Goal: Information Seeking & Learning: Learn about a topic

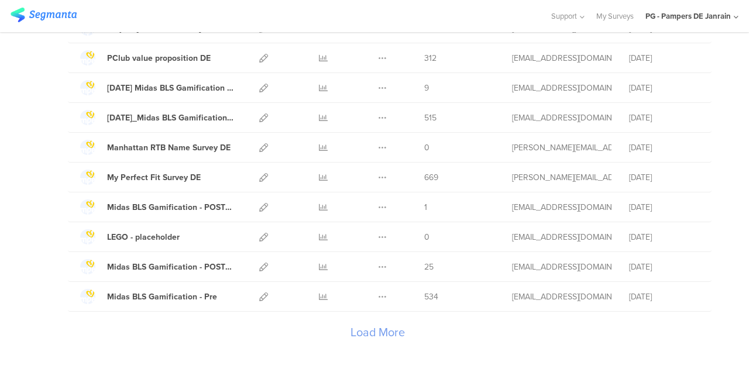
scroll to position [1391, 0]
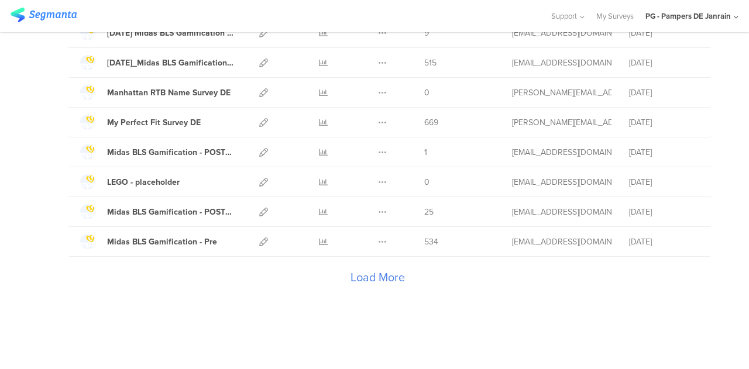
click at [374, 268] on div "Load More" at bounding box center [377, 280] width 619 height 47
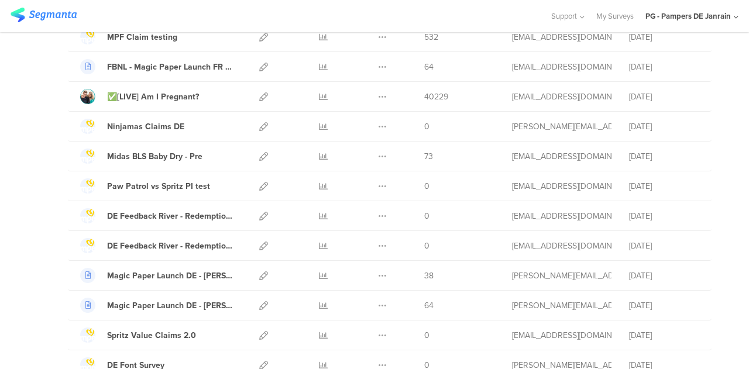
scroll to position [1917, 0]
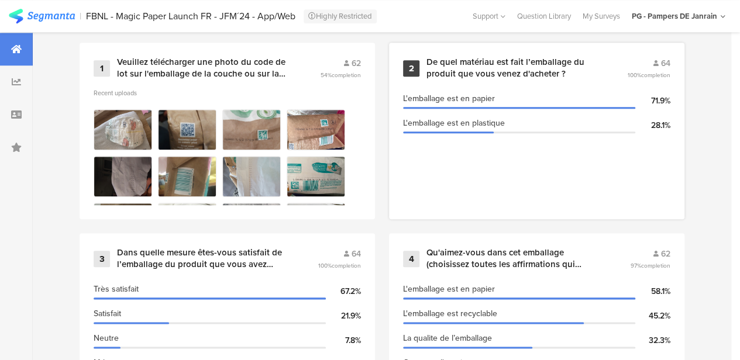
scroll to position [643, 0]
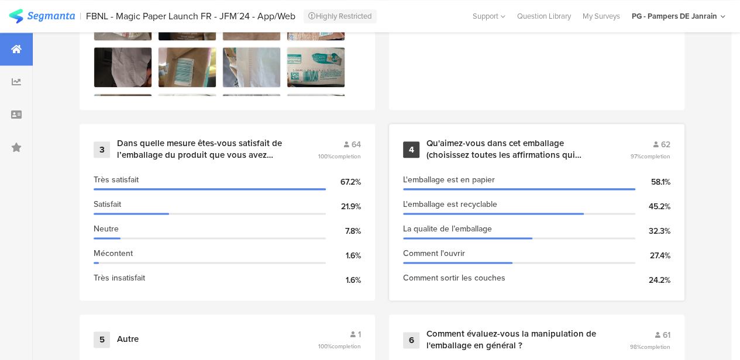
click at [466, 153] on div "Qu'aimez-vous dans cet emballage (choisissez toutes les affirmations qui s'appl…" at bounding box center [513, 149] width 175 height 23
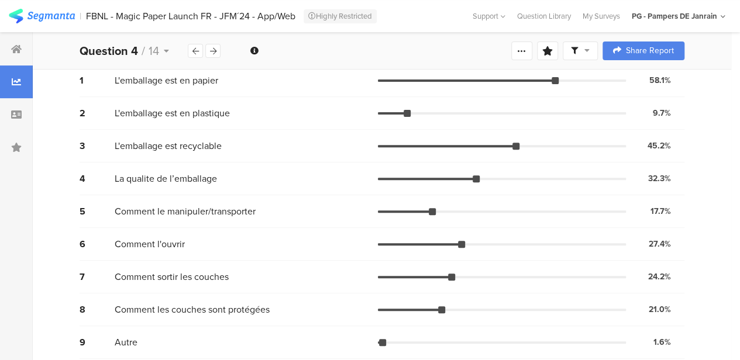
scroll to position [130, 0]
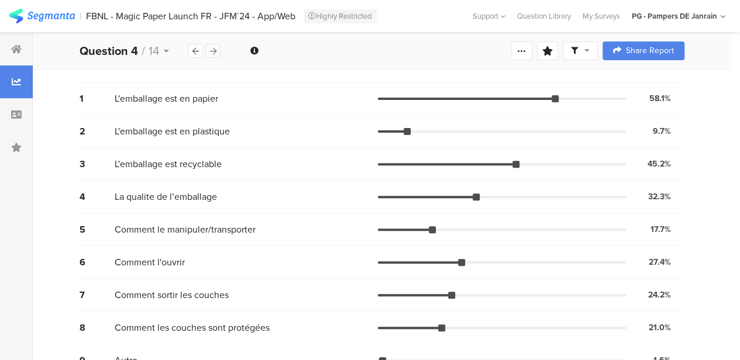
click at [217, 47] on div at bounding box center [212, 51] width 15 height 14
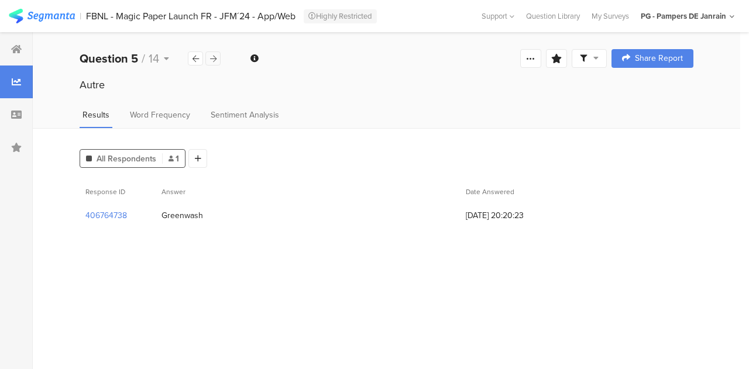
click at [213, 60] on icon at bounding box center [213, 59] width 6 height 8
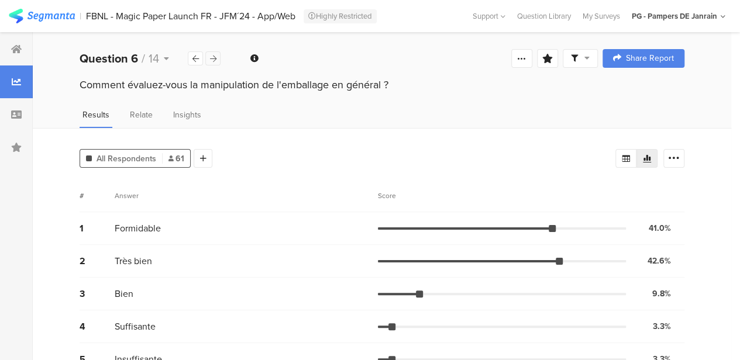
click at [213, 60] on icon at bounding box center [213, 59] width 6 height 8
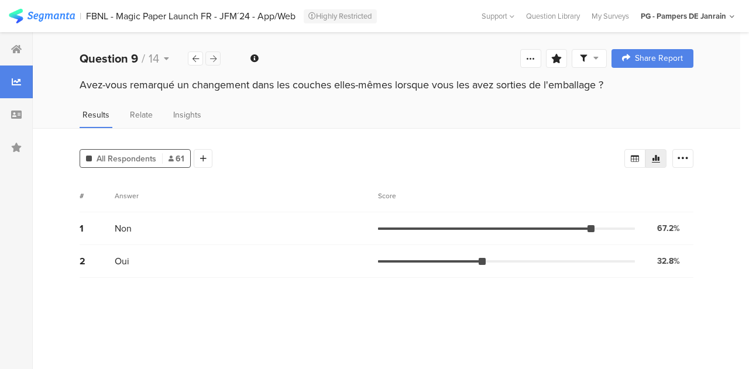
click at [213, 60] on icon at bounding box center [213, 59] width 6 height 8
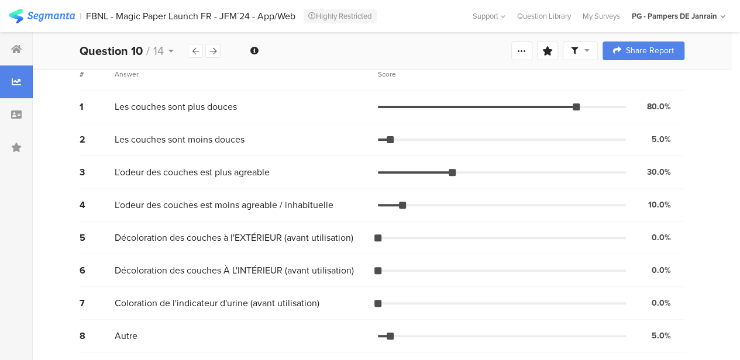
scroll to position [123, 0]
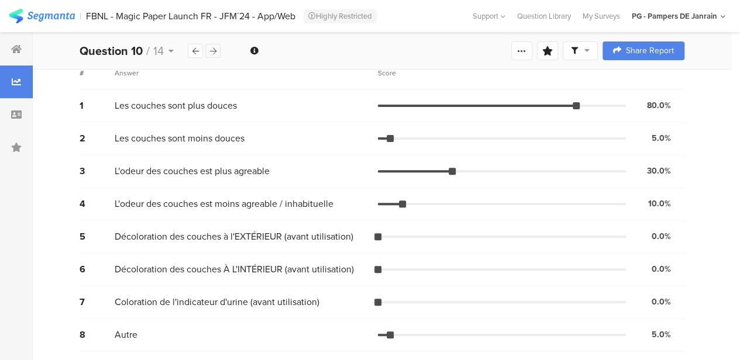
click at [212, 50] on icon at bounding box center [213, 51] width 6 height 8
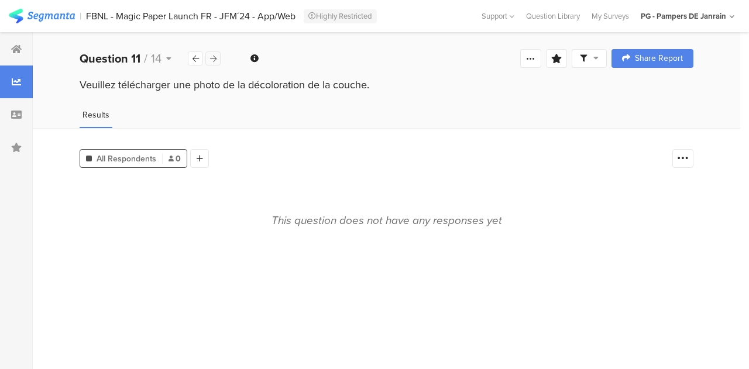
click at [214, 53] on div at bounding box center [212, 58] width 15 height 14
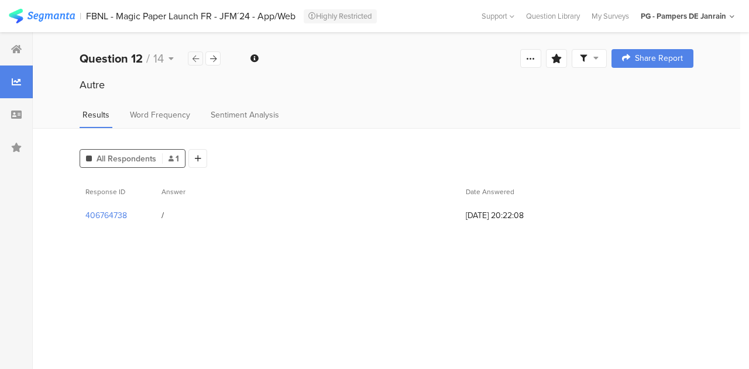
click at [194, 63] on div at bounding box center [195, 58] width 15 height 14
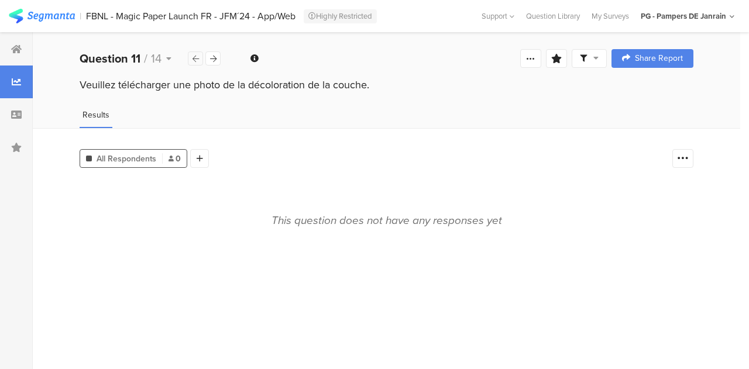
click at [194, 63] on div at bounding box center [195, 58] width 15 height 14
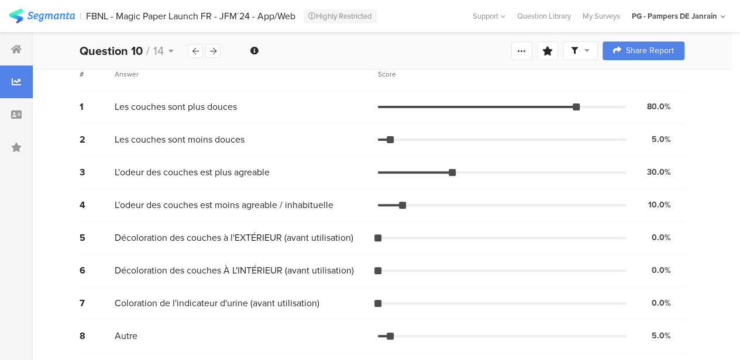
scroll to position [123, 0]
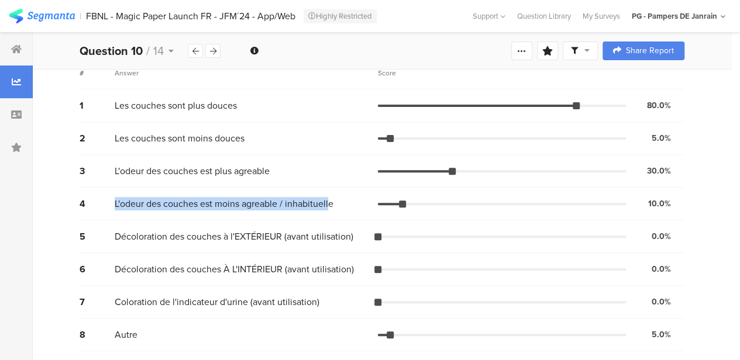
drag, startPoint x: 315, startPoint y: 205, endPoint x: 113, endPoint y: 203, distance: 201.8
click at [113, 203] on div "4 L'odeur des couches est moins agreable / inhabituelle 10.0% 2 votes" at bounding box center [382, 204] width 605 height 33
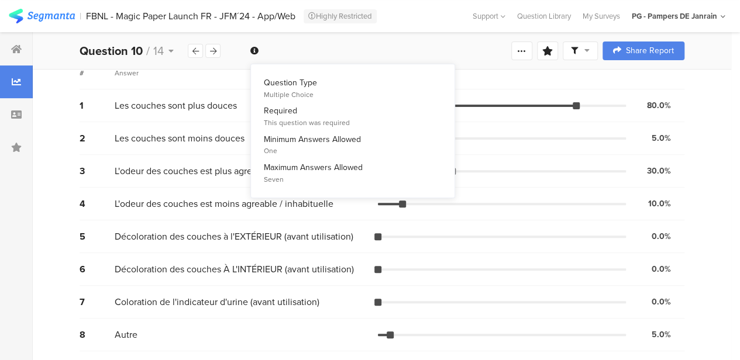
click at [254, 49] on icon at bounding box center [254, 51] width 8 height 8
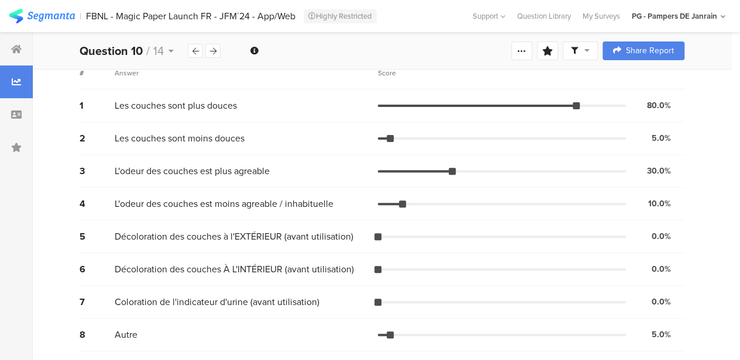
click at [322, 48] on div "Welcome page 1 Veuillez télécharger une photo du code de lot sur l'emballage de…" at bounding box center [382, 50] width 698 height 37
click at [170, 228] on div "5 Décoloration des couches à l'EXTÉRIEUR (avant utilisation) 0.0% 0 votes" at bounding box center [382, 237] width 605 height 33
click at [171, 206] on span "L'odeur des couches est moins agreable / inhabituelle" at bounding box center [224, 203] width 219 height 13
click at [232, 199] on span "L'odeur des couches est moins agreable / inhabituelle" at bounding box center [224, 203] width 219 height 13
click at [399, 203] on div at bounding box center [390, 204] width 25 height 2
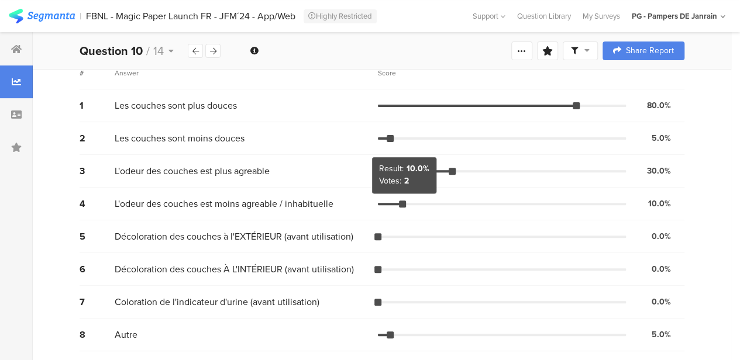
click at [402, 202] on div at bounding box center [402, 204] width 7 height 7
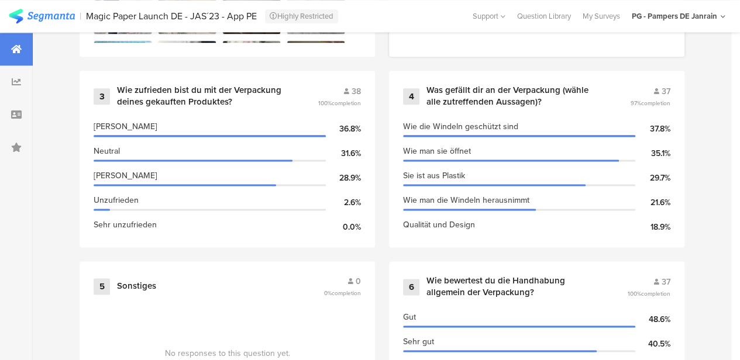
scroll to position [702, 0]
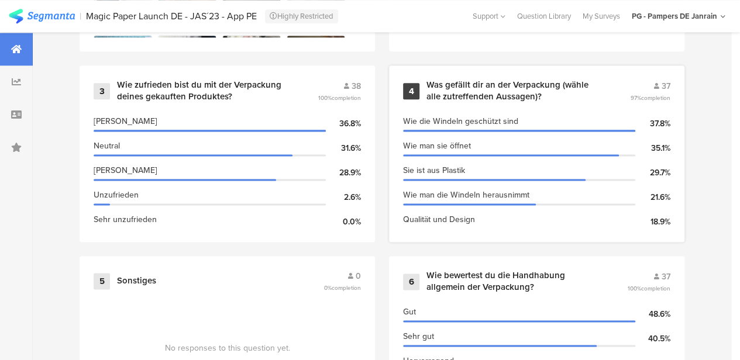
click at [494, 85] on div "4 Was gefällt dir an der Verpackung (wähle alle zutreffenden Aussagen)? 37 97% …" at bounding box center [536, 154] width 295 height 177
click at [496, 88] on div "Was gefällt dir an der Verpackung (wähle alle zutreffenden Aussagen)?" at bounding box center [513, 91] width 175 height 23
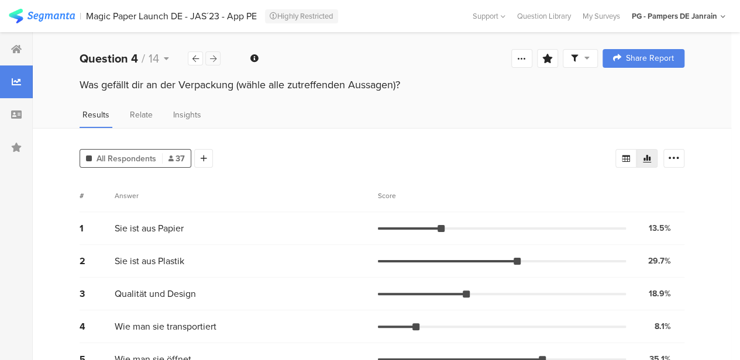
click at [215, 56] on icon at bounding box center [213, 59] width 6 height 8
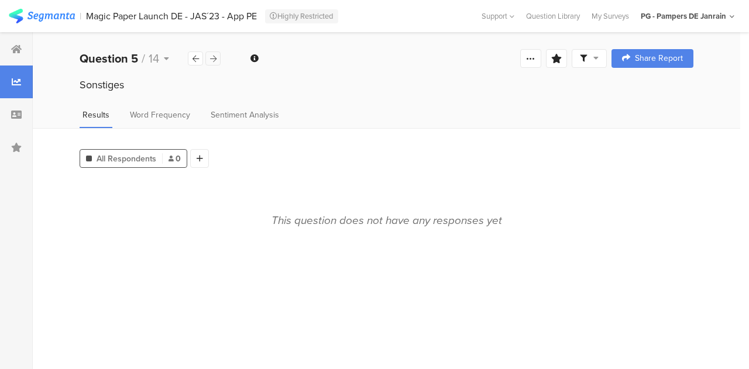
click at [214, 57] on icon at bounding box center [213, 59] width 6 height 8
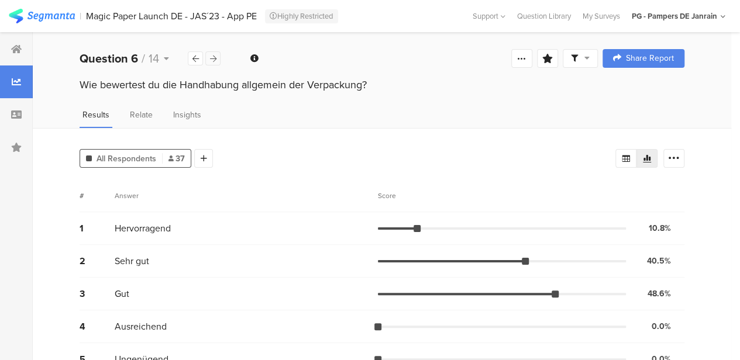
click at [217, 60] on div at bounding box center [212, 58] width 15 height 14
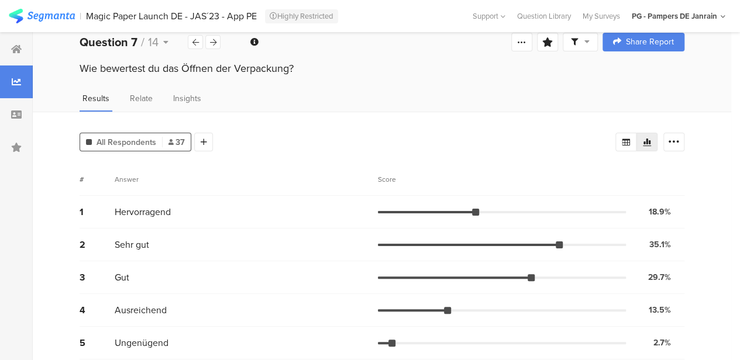
scroll to position [25, 0]
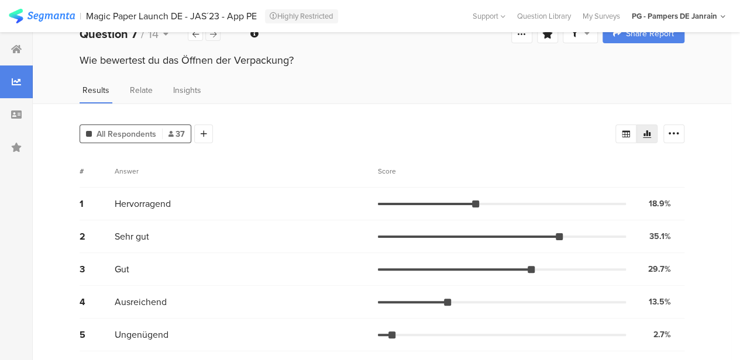
click at [213, 35] on icon at bounding box center [213, 34] width 6 height 8
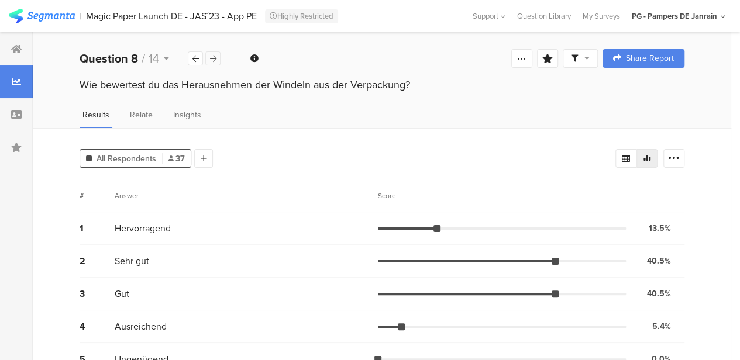
click at [218, 60] on div at bounding box center [212, 58] width 15 height 14
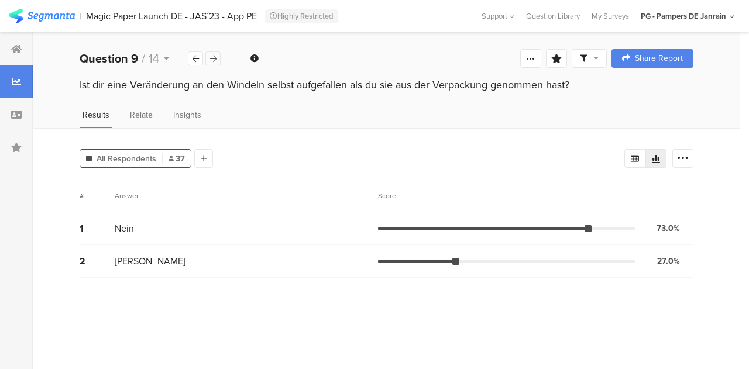
click at [218, 60] on div at bounding box center [212, 58] width 15 height 14
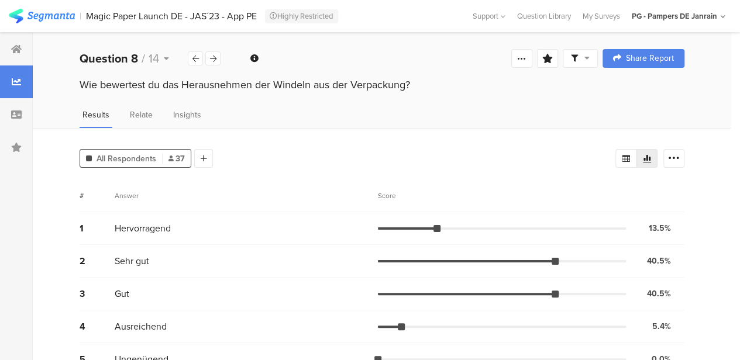
scroll to position [25, 0]
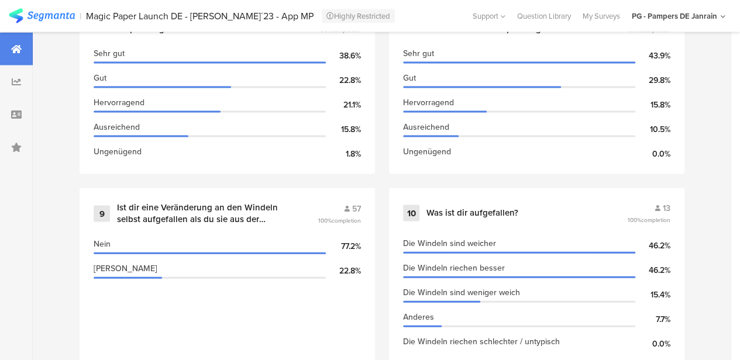
scroll to position [1170, 0]
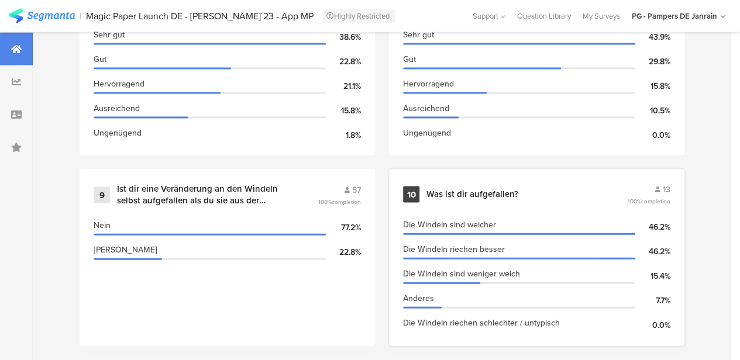
click at [483, 201] on div "Was ist dir aufgefallen?" at bounding box center [472, 195] width 92 height 12
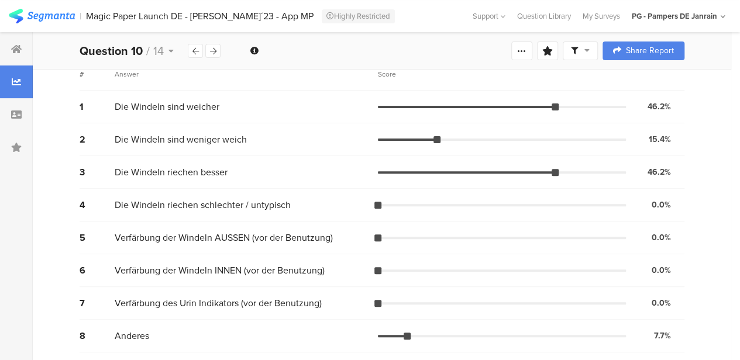
scroll to position [123, 0]
click at [219, 50] on div at bounding box center [212, 51] width 15 height 14
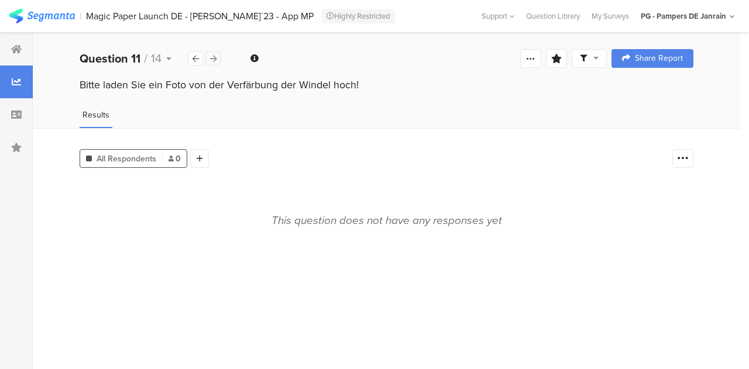
click at [219, 50] on div "Question 11 / 14" at bounding box center [151, 59] width 142 height 18
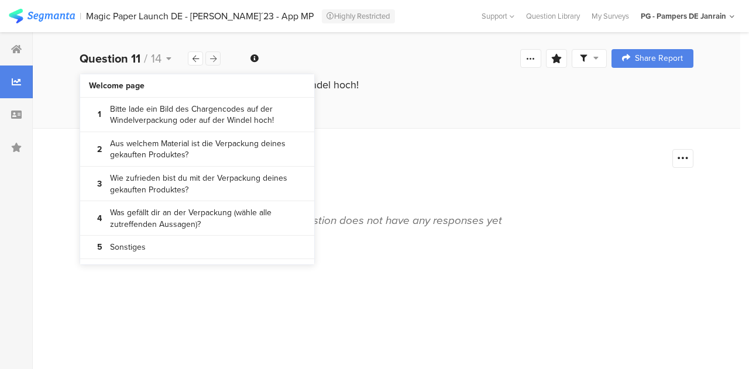
click at [216, 61] on div at bounding box center [212, 58] width 15 height 14
click at [419, 67] on div "Question 12 / 14 Question Type Short Answer Required This question was not requ…" at bounding box center [386, 58] width 707 height 37
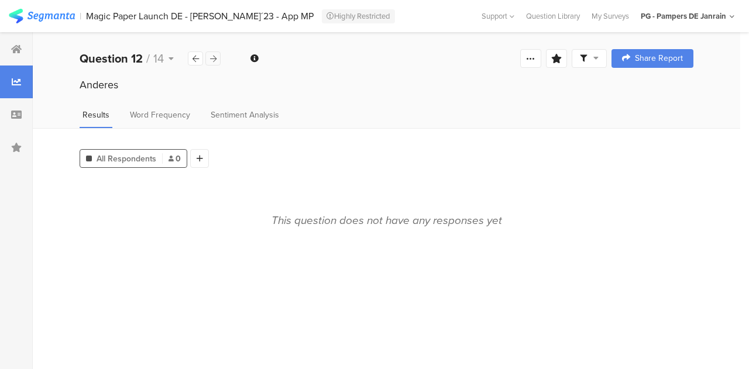
click at [213, 56] on icon at bounding box center [213, 59] width 6 height 8
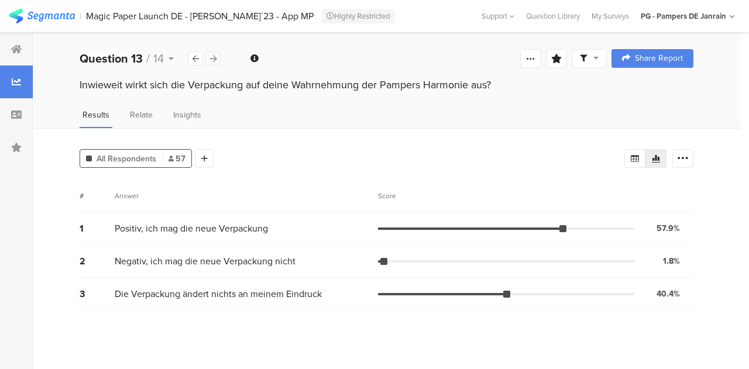
click at [213, 56] on icon at bounding box center [213, 59] width 6 height 8
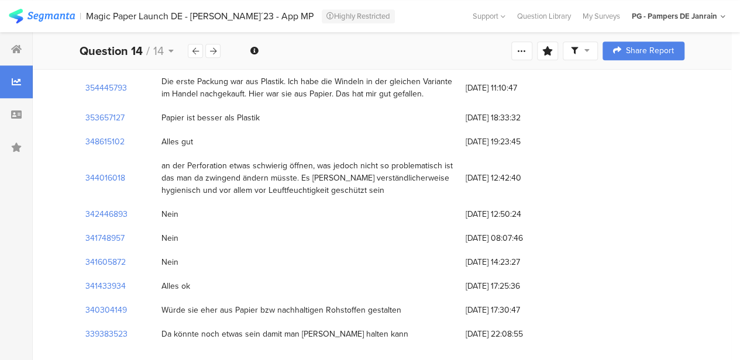
scroll to position [387, 0]
